Goal: Task Accomplishment & Management: Manage account settings

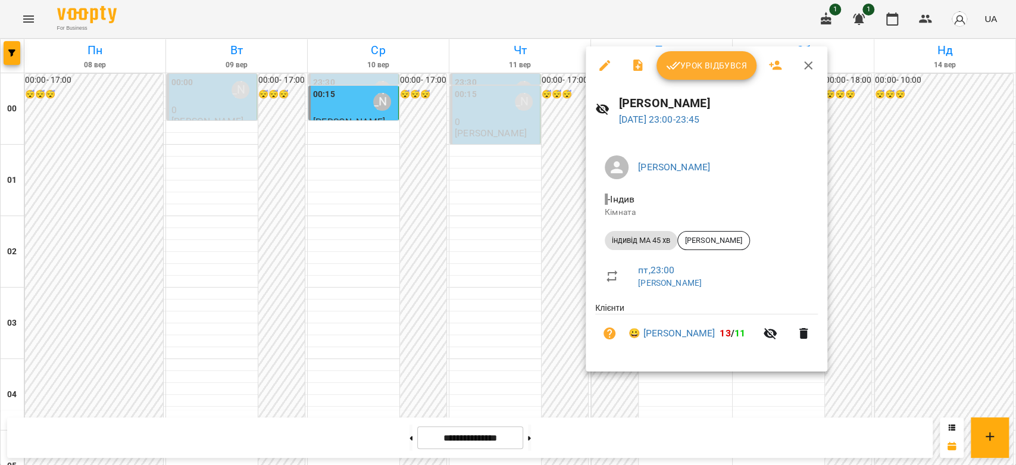
click at [696, 61] on span "Урок відбувся" at bounding box center [706, 65] width 81 height 14
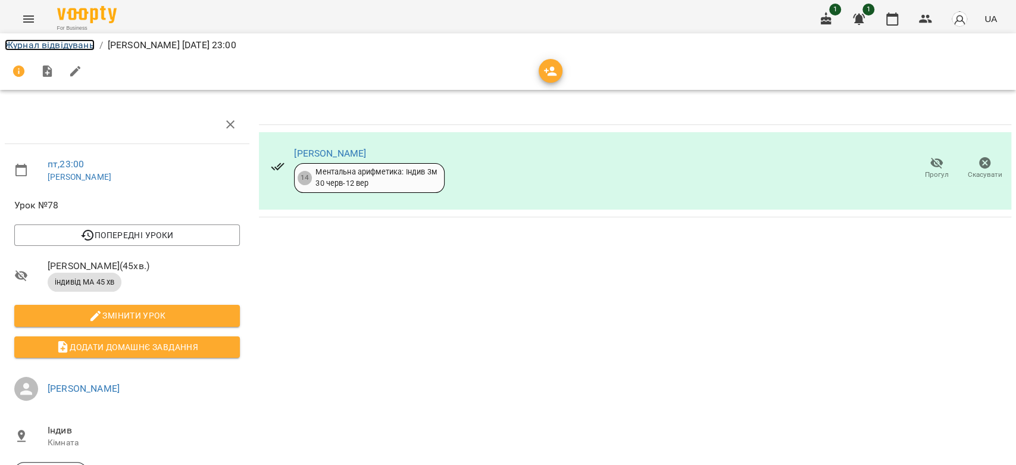
click at [65, 46] on link "Журнал відвідувань" at bounding box center [50, 44] width 90 height 11
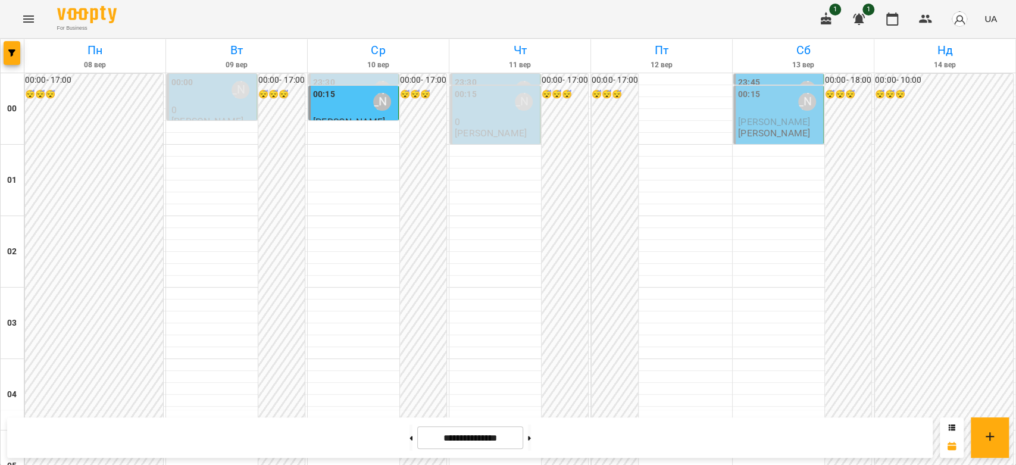
scroll to position [1376, 0]
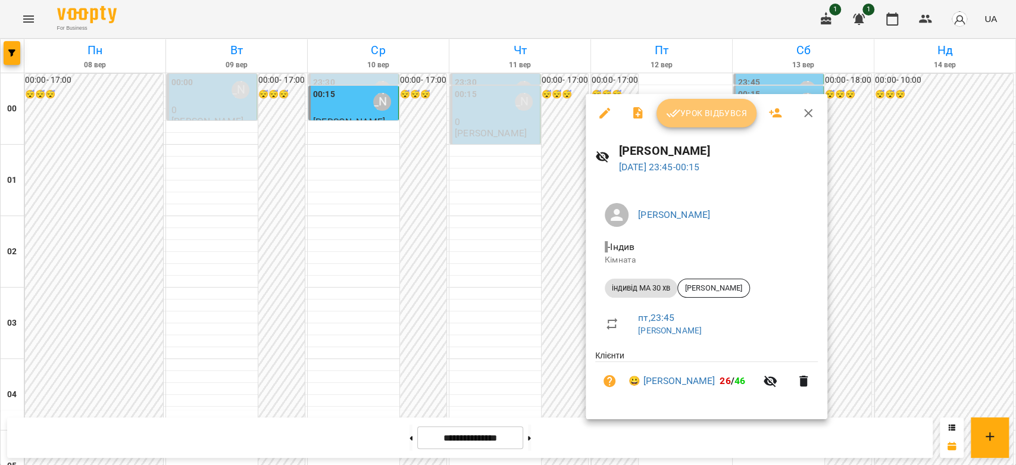
click at [700, 111] on span "Урок відбувся" at bounding box center [706, 113] width 81 height 14
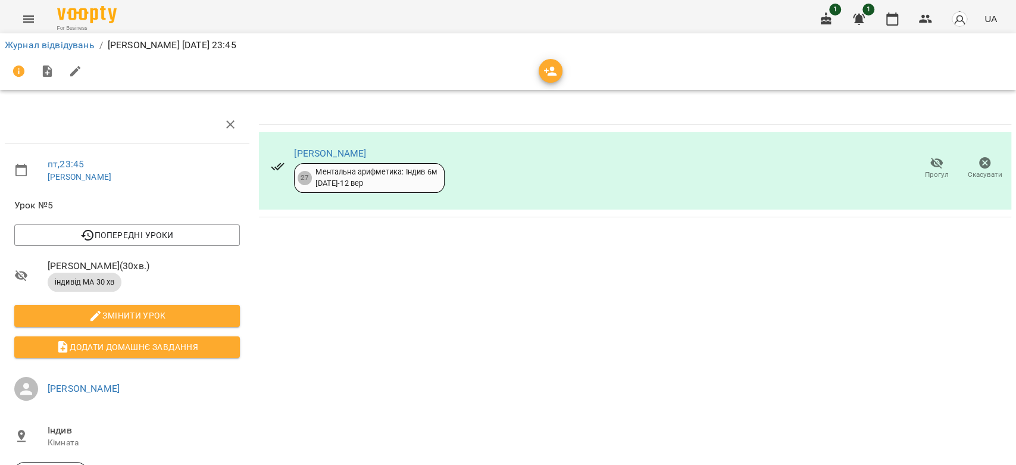
click at [70, 51] on li "Журнал відвідувань" at bounding box center [50, 45] width 90 height 14
click at [70, 48] on link "Журнал відвідувань" at bounding box center [50, 44] width 90 height 11
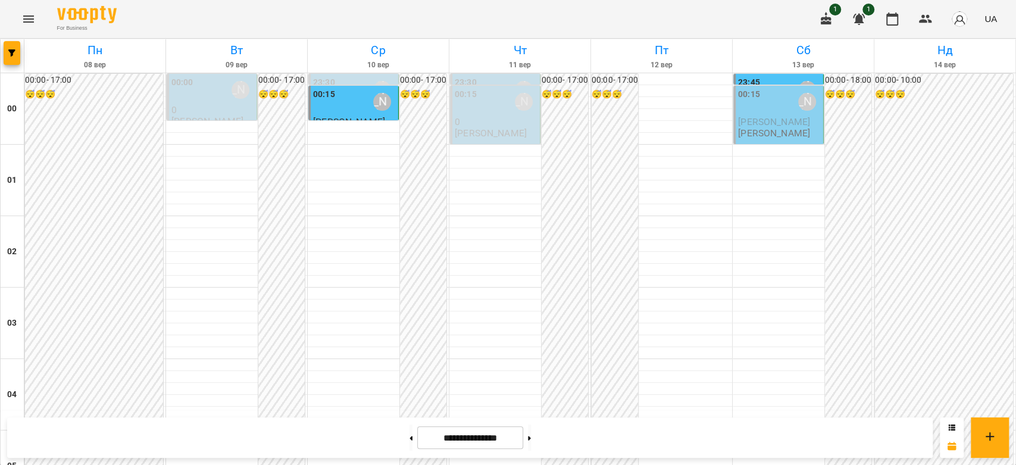
click at [759, 121] on span "[PERSON_NAME]" at bounding box center [774, 121] width 72 height 11
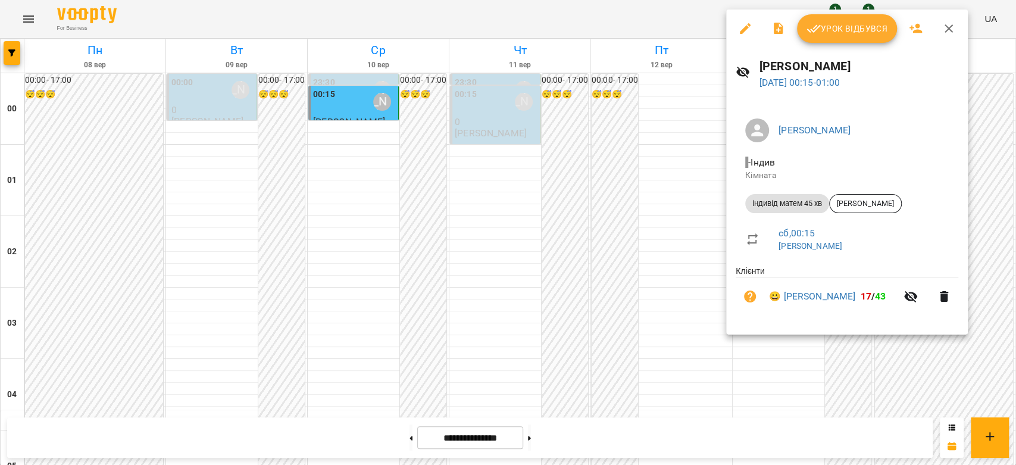
click at [834, 29] on span "Урок відбувся" at bounding box center [846, 28] width 81 height 14
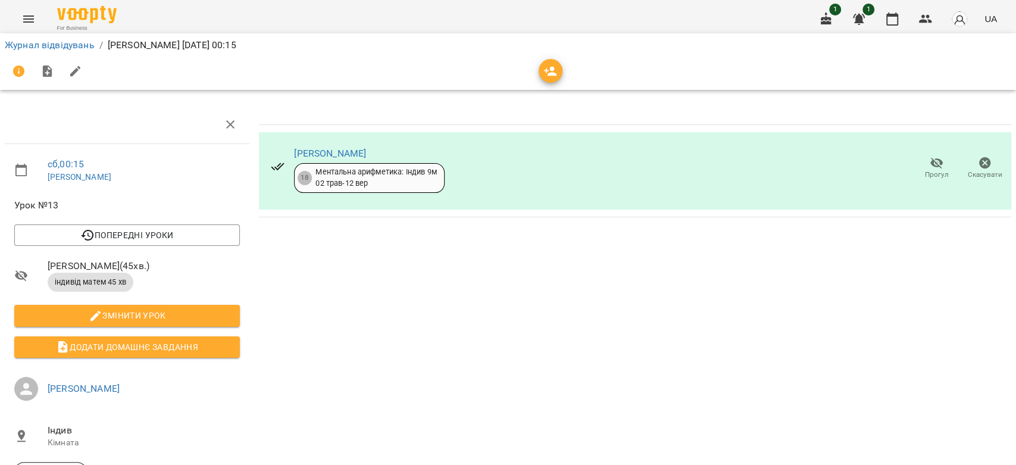
click at [979, 161] on icon "button" at bounding box center [985, 163] width 12 height 12
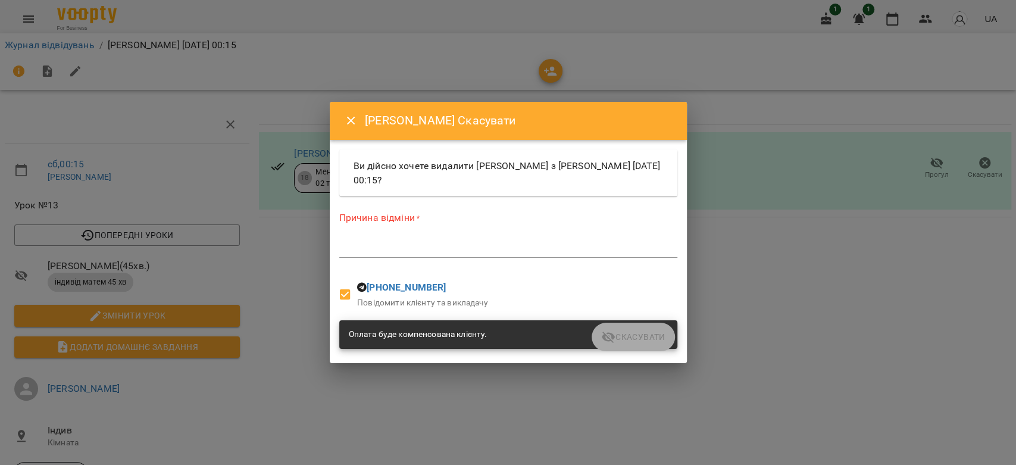
click at [542, 251] on textarea at bounding box center [508, 247] width 338 height 11
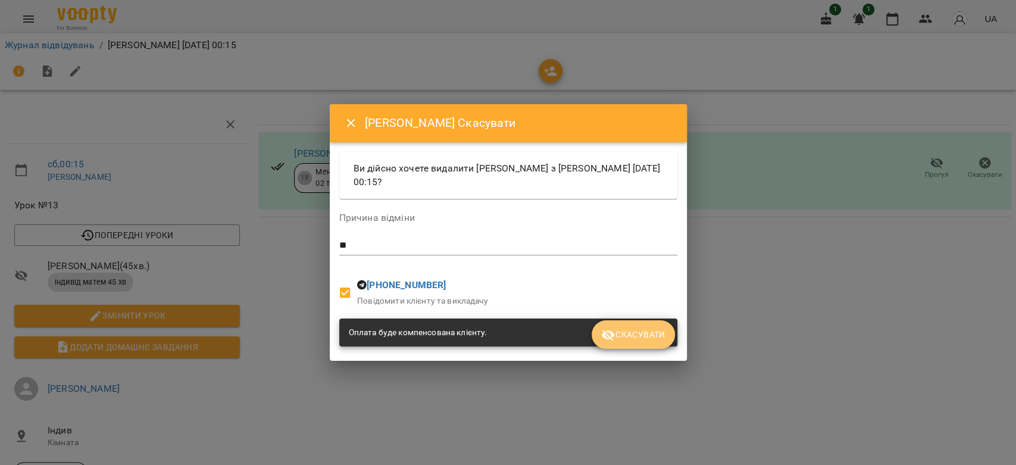
click at [620, 327] on button "Скасувати" at bounding box center [633, 334] width 83 height 29
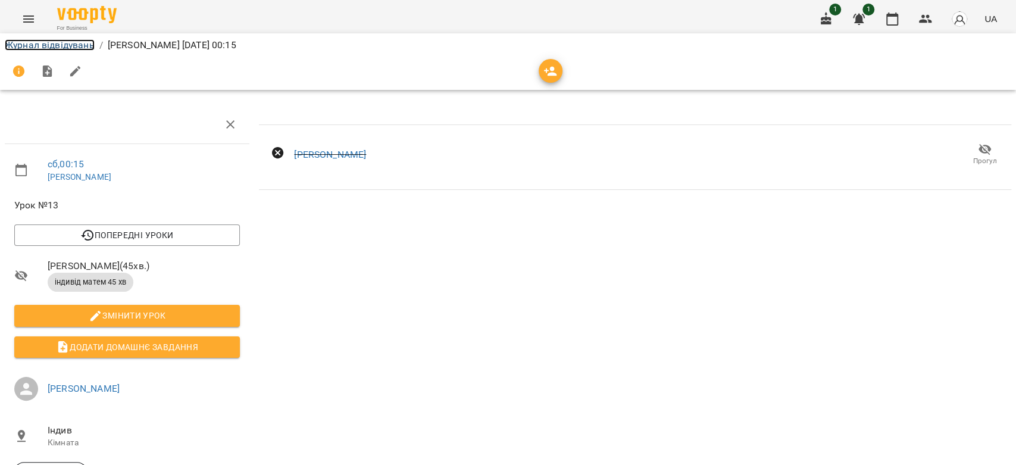
click at [45, 45] on link "Журнал відвідувань" at bounding box center [50, 44] width 90 height 11
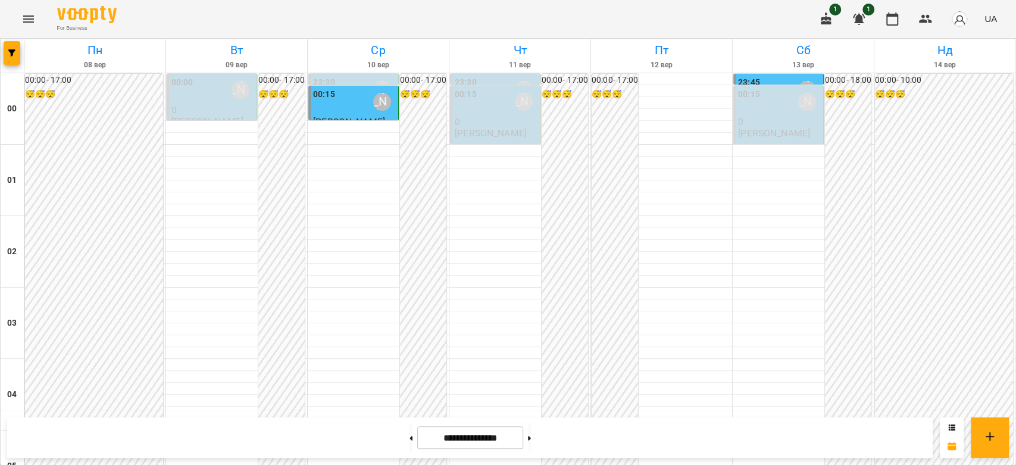
scroll to position [1376, 0]
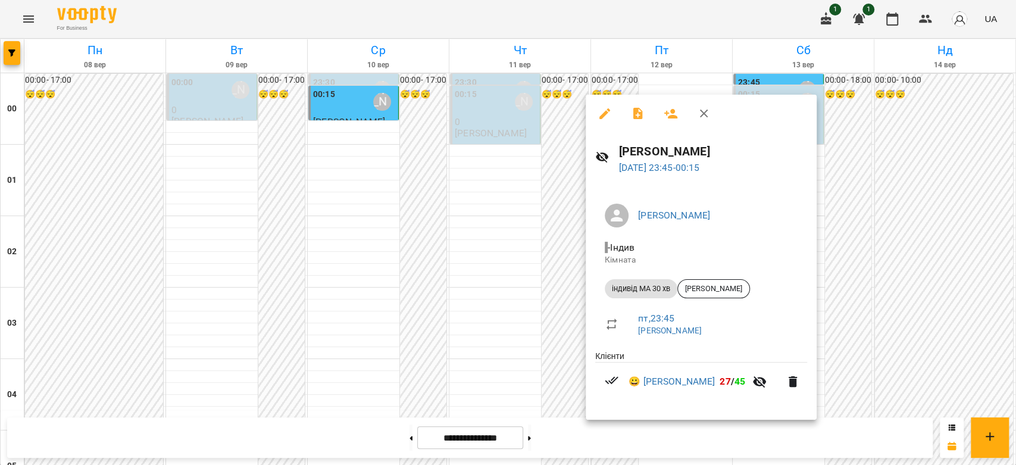
click at [874, 282] on div at bounding box center [508, 232] width 1016 height 465
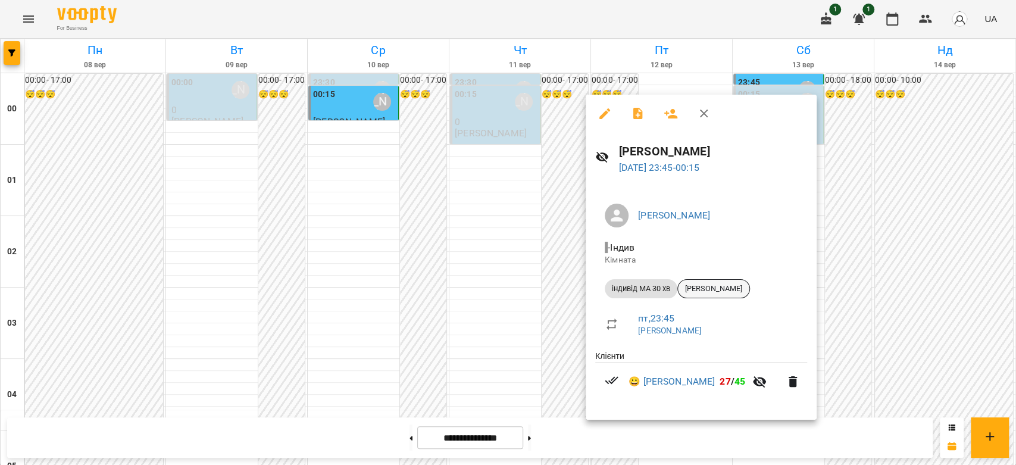
click at [706, 288] on span "[PERSON_NAME]" at bounding box center [713, 288] width 71 height 11
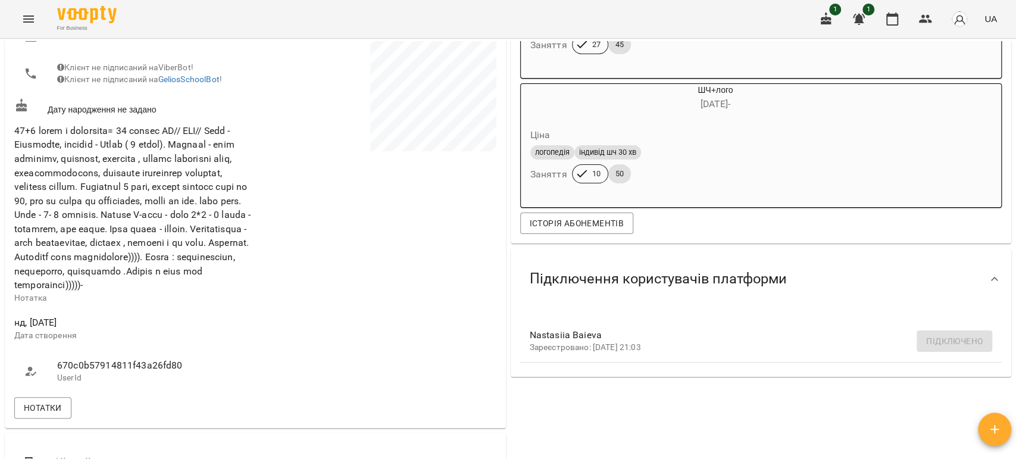
scroll to position [330, 0]
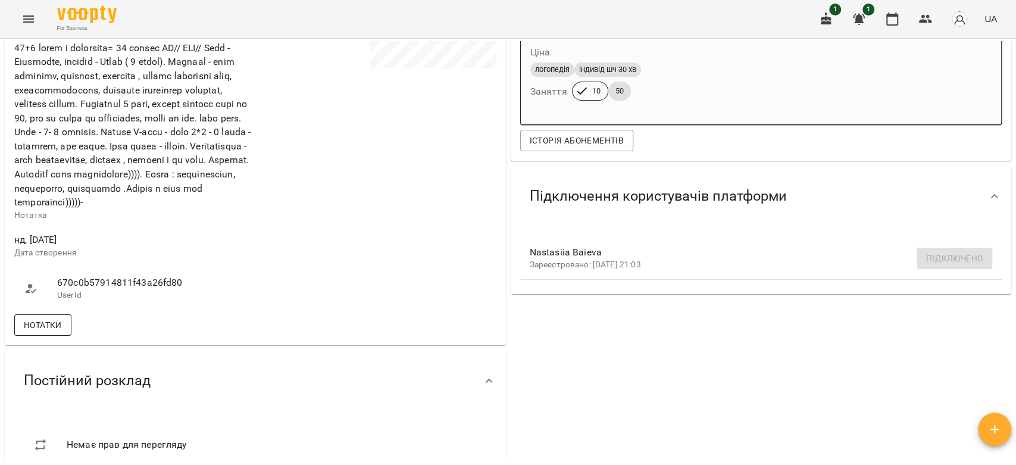
click at [61, 336] on button "Нотатки" at bounding box center [42, 324] width 57 height 21
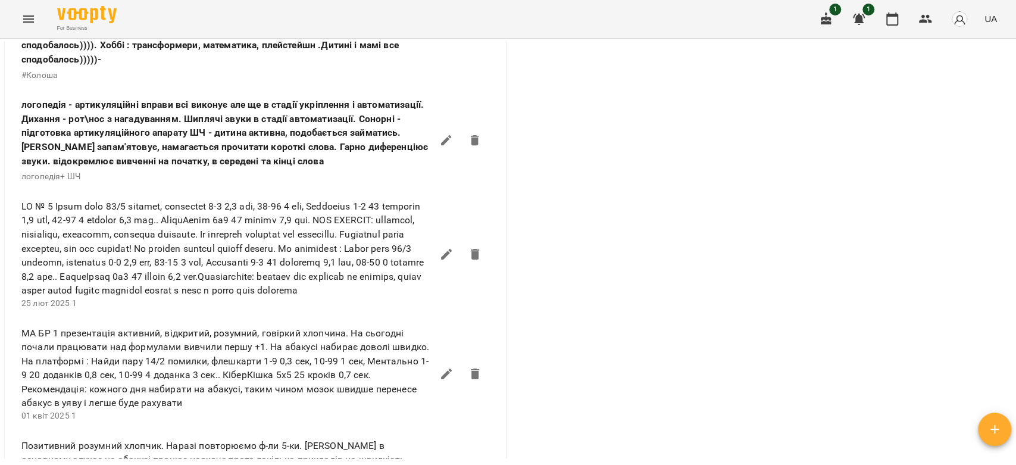
scroll to position [1058, 0]
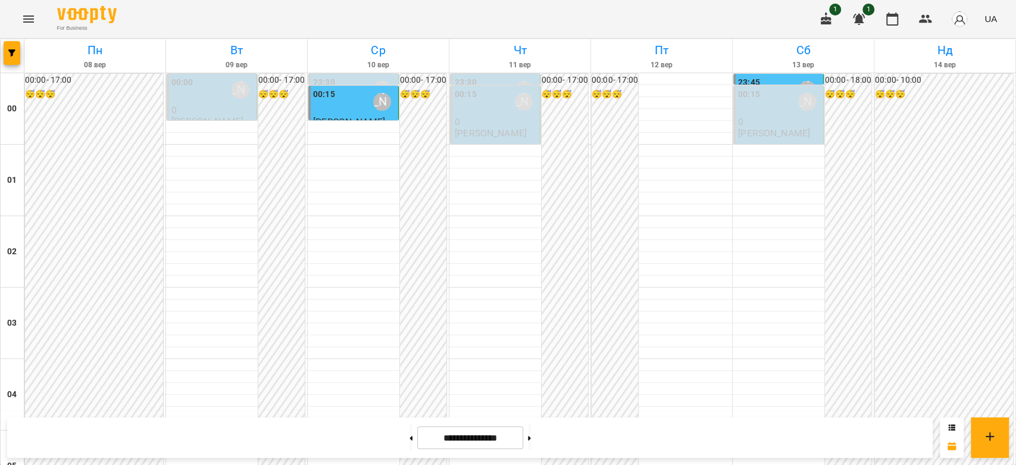
scroll to position [1376, 0]
